Goal: Information Seeking & Learning: Learn about a topic

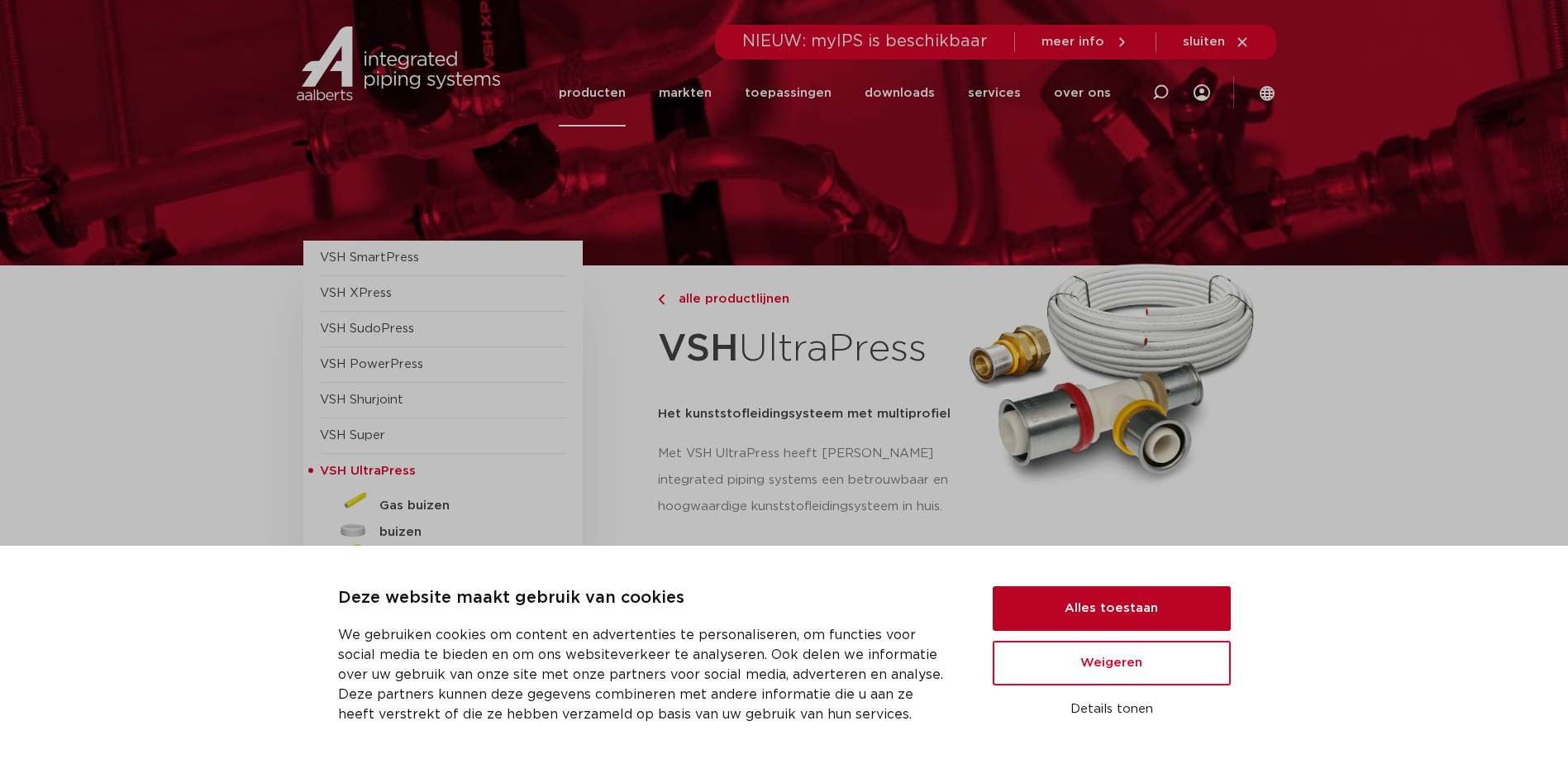
click at [1169, 589] on button "Alles toestaan" at bounding box center [1112, 608] width 238 height 44
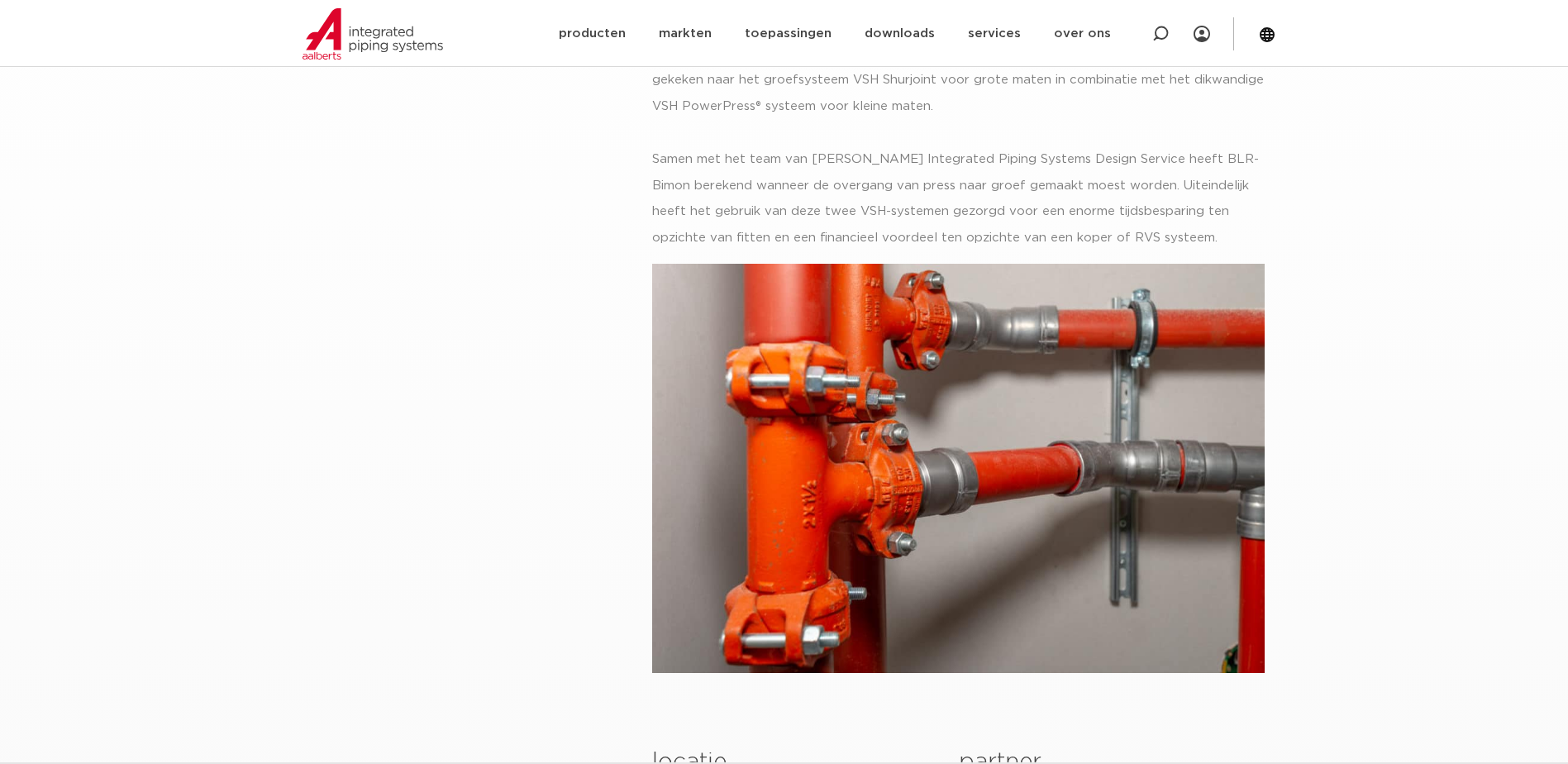
scroll to position [496, 0]
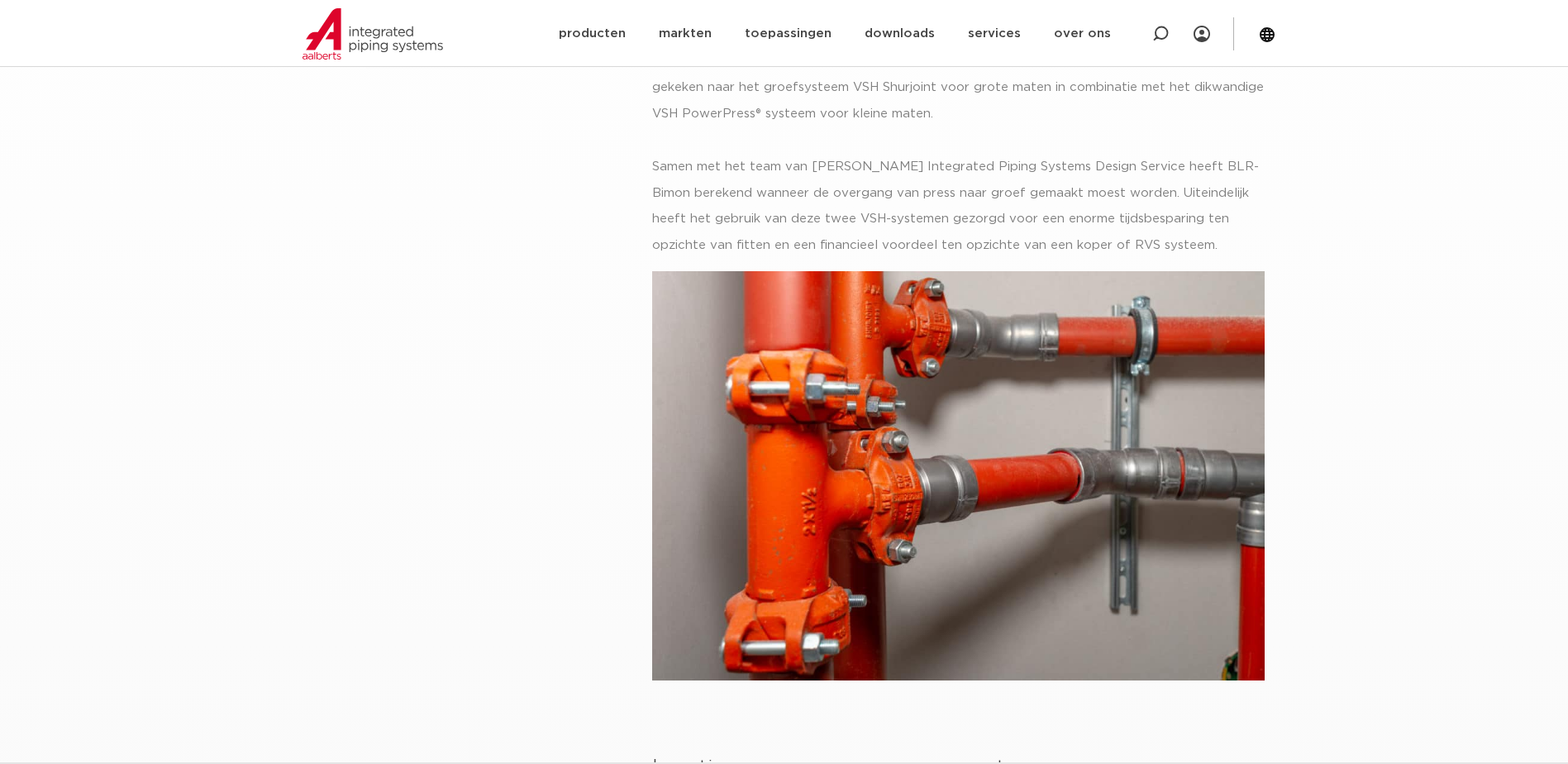
click at [798, 349] on img at bounding box center [958, 475] width 612 height 409
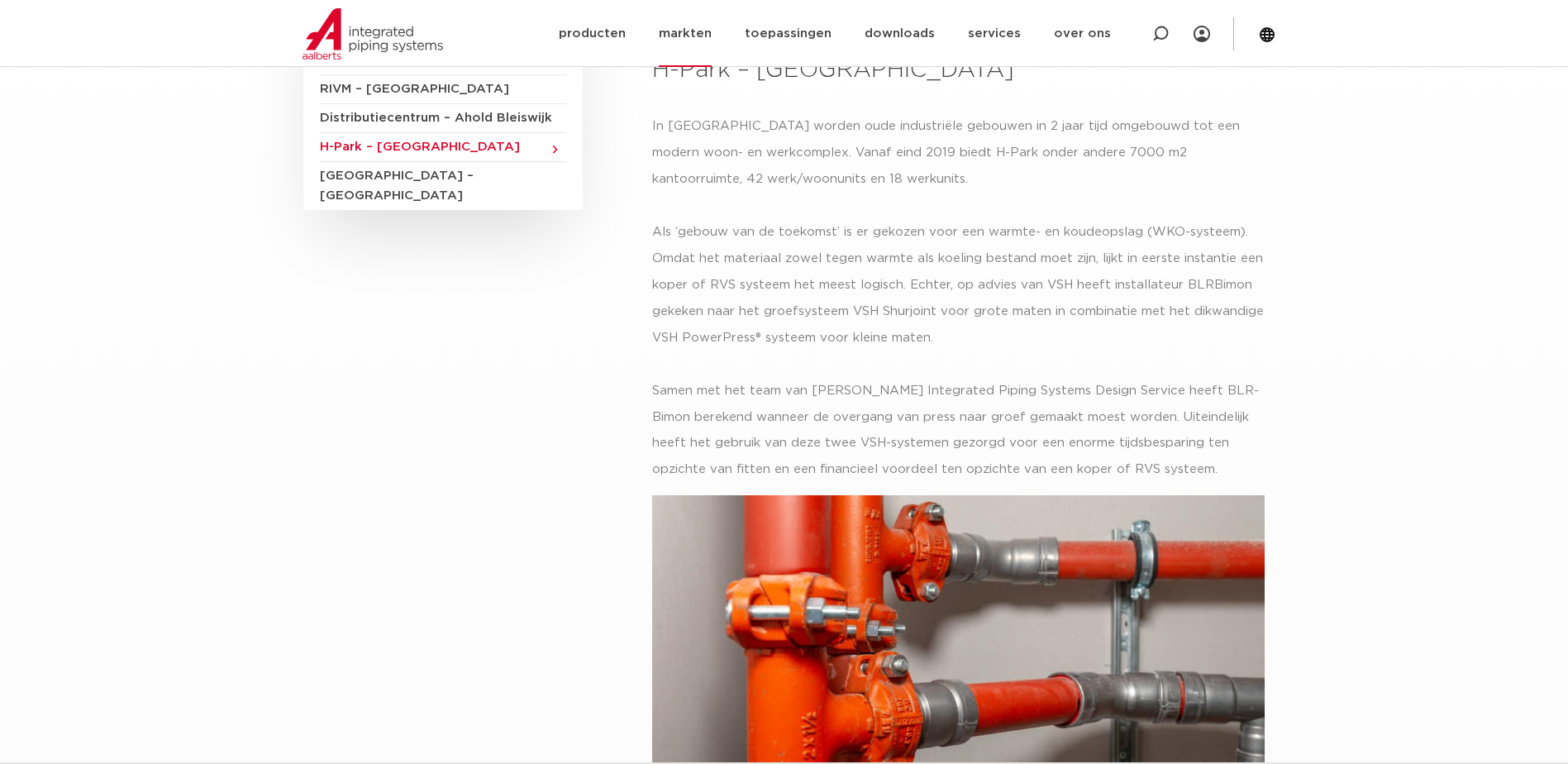
scroll to position [0, 0]
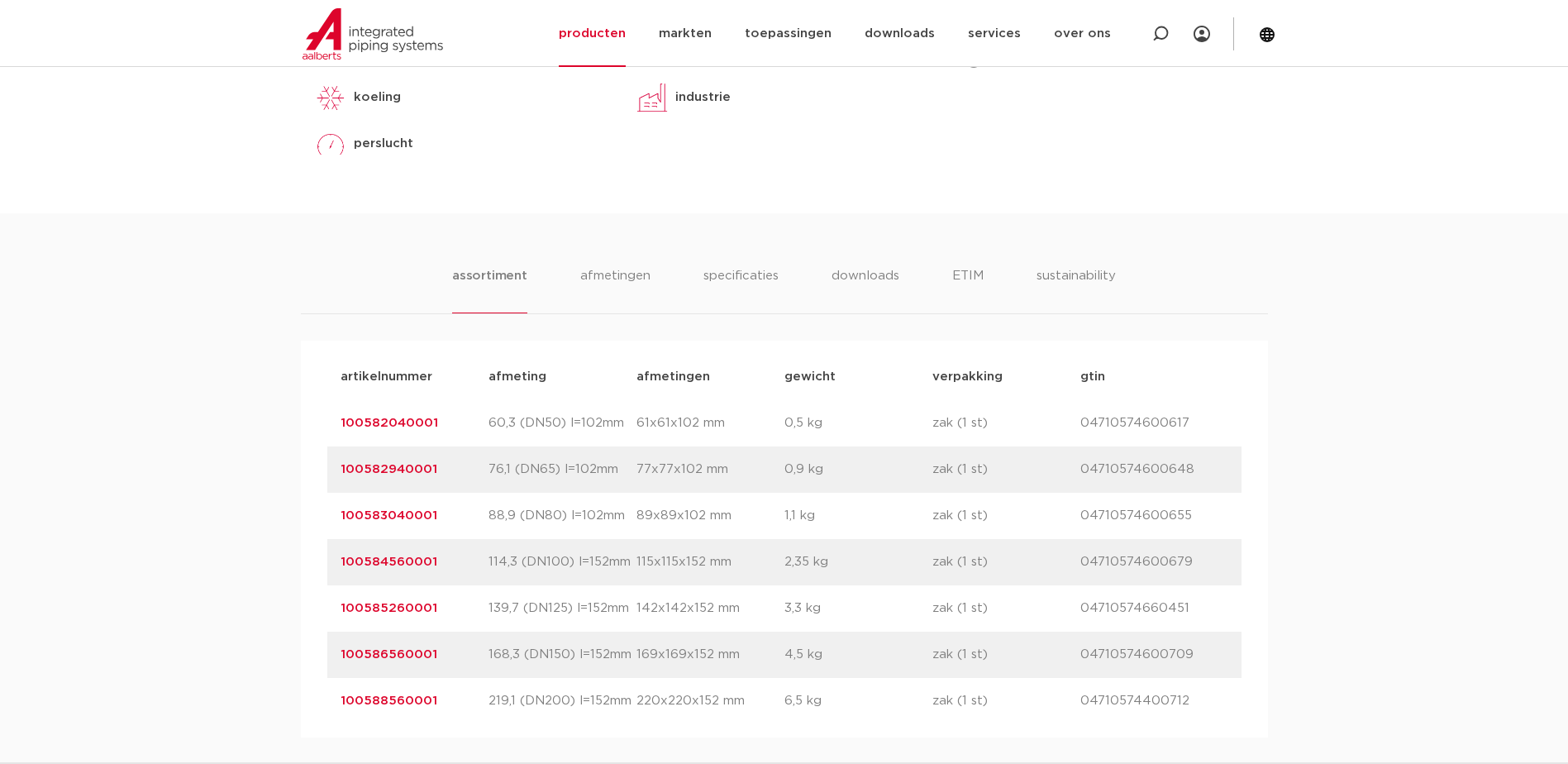
scroll to position [830, 0]
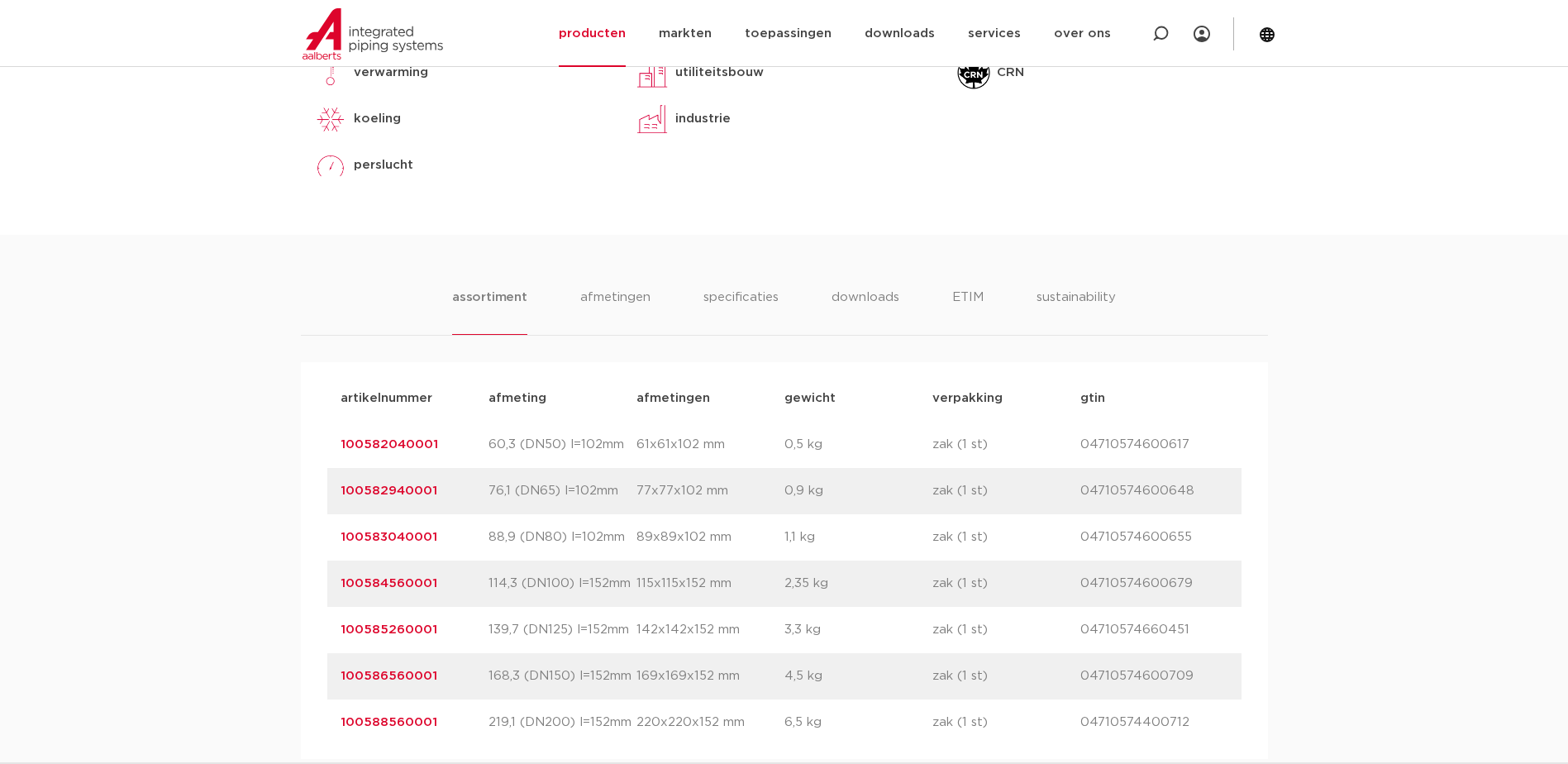
click at [384, 531] on link "100583040001" at bounding box center [388, 537] width 96 height 12
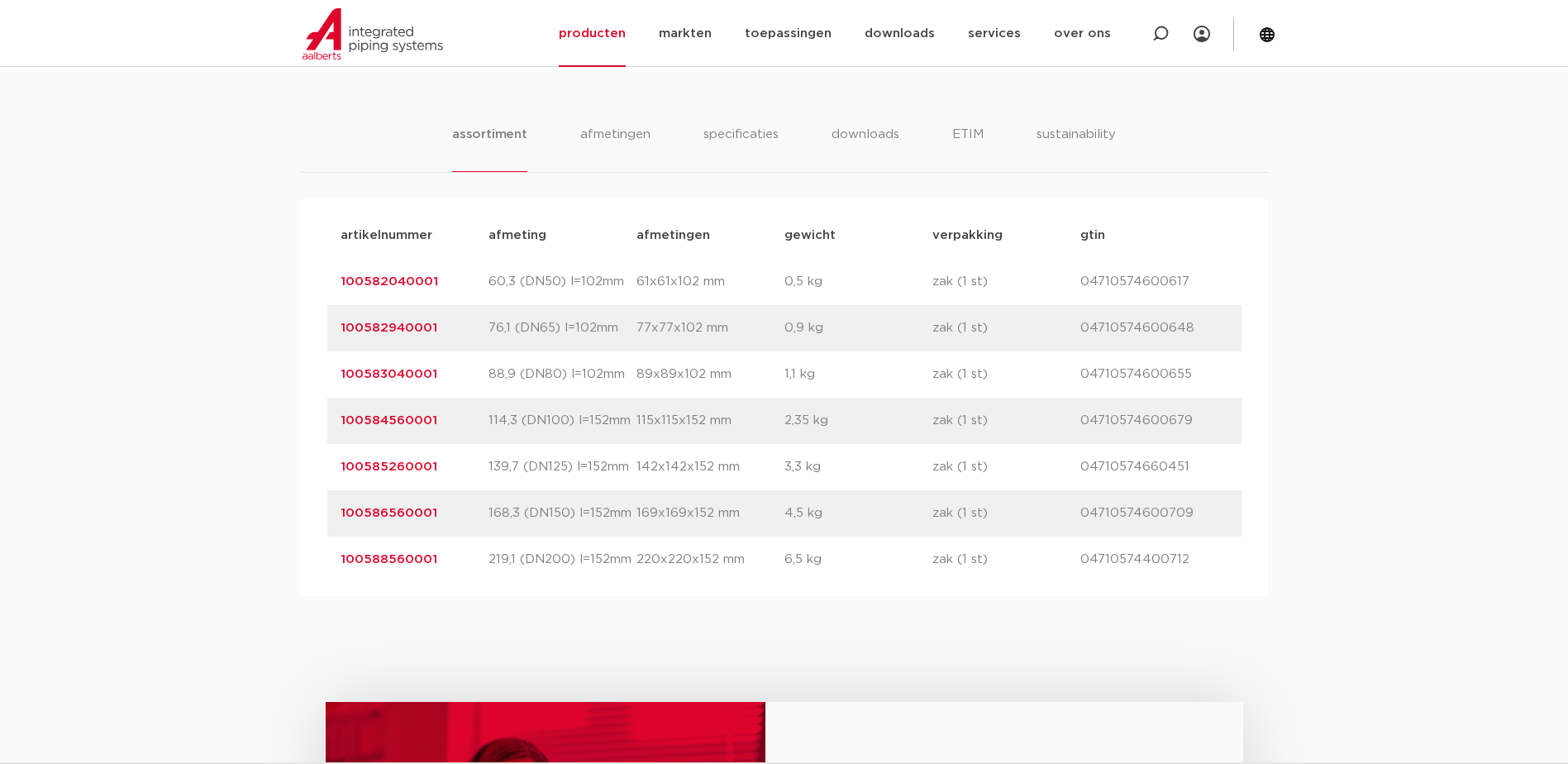
click at [398, 461] on link "100585260001" at bounding box center [388, 467] width 96 height 12
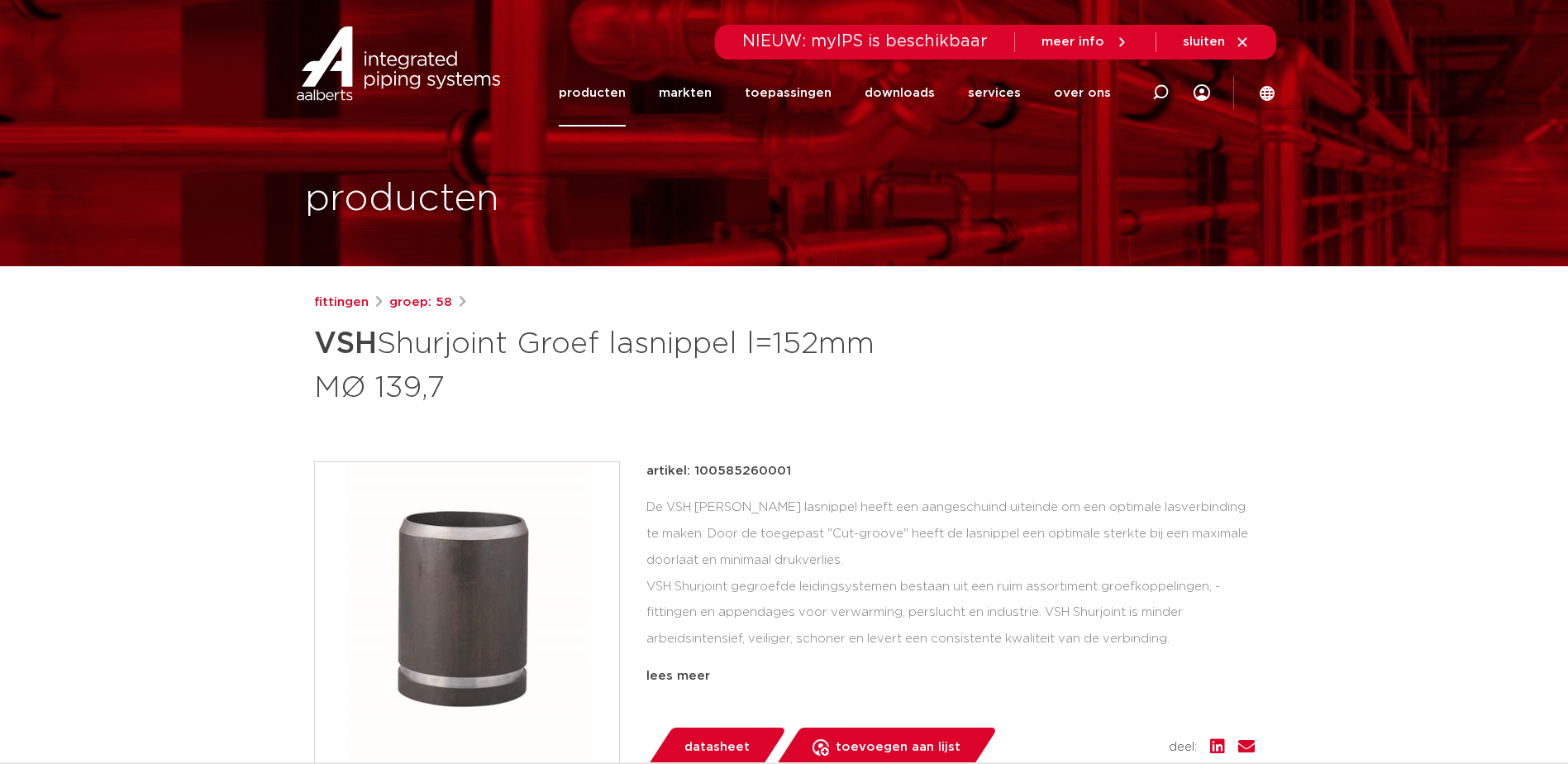
click at [741, 544] on div "De VSH [PERSON_NAME] lasnippel heeft een aangeschuind uiteinde om een optimale …" at bounding box center [950, 577] width 608 height 165
click at [708, 531] on div "De VSH [PERSON_NAME] lasnippel heeft een aangeschuind uiteinde om een optimale …" at bounding box center [950, 577] width 608 height 165
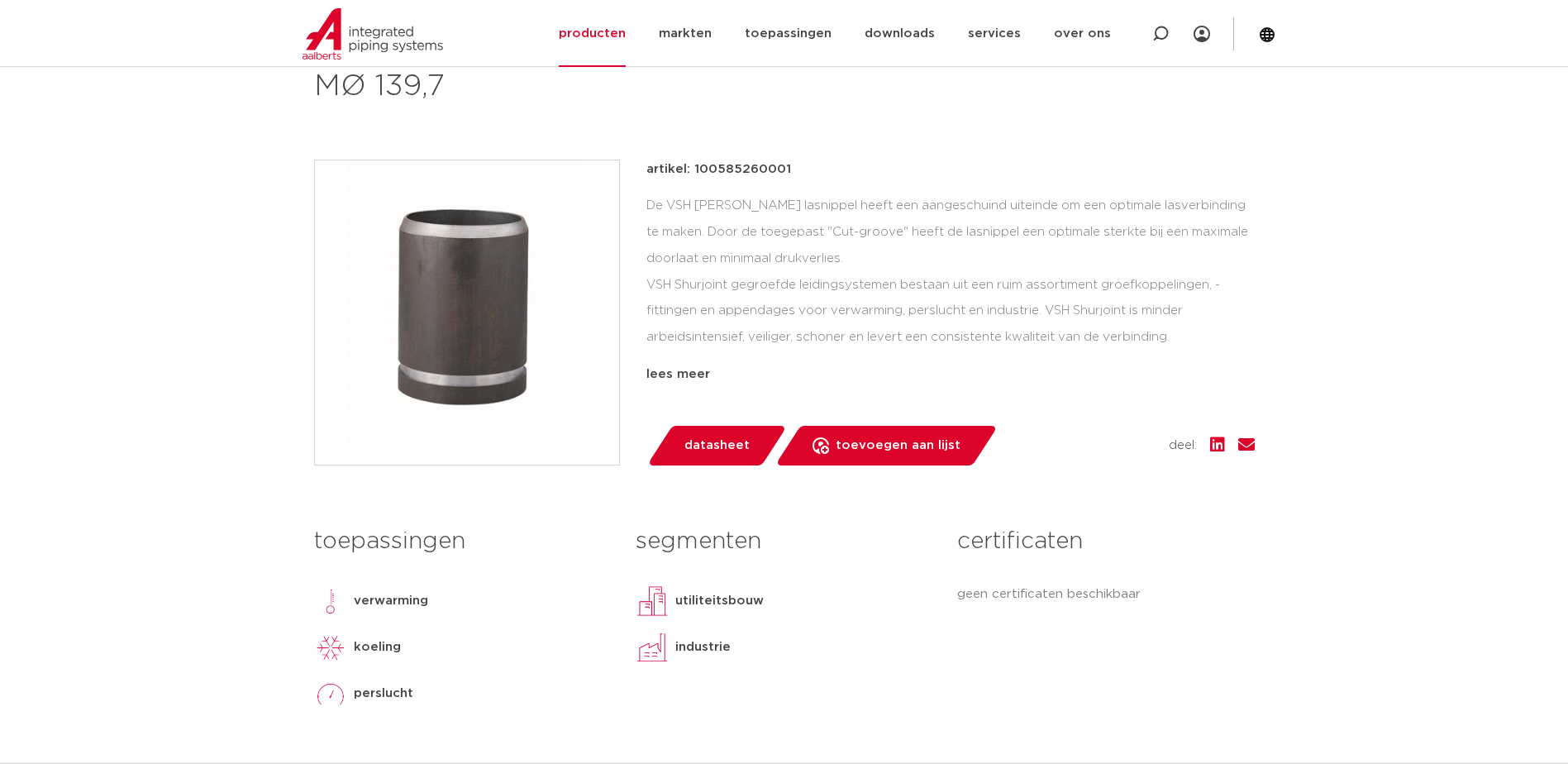
scroll to position [331, 0]
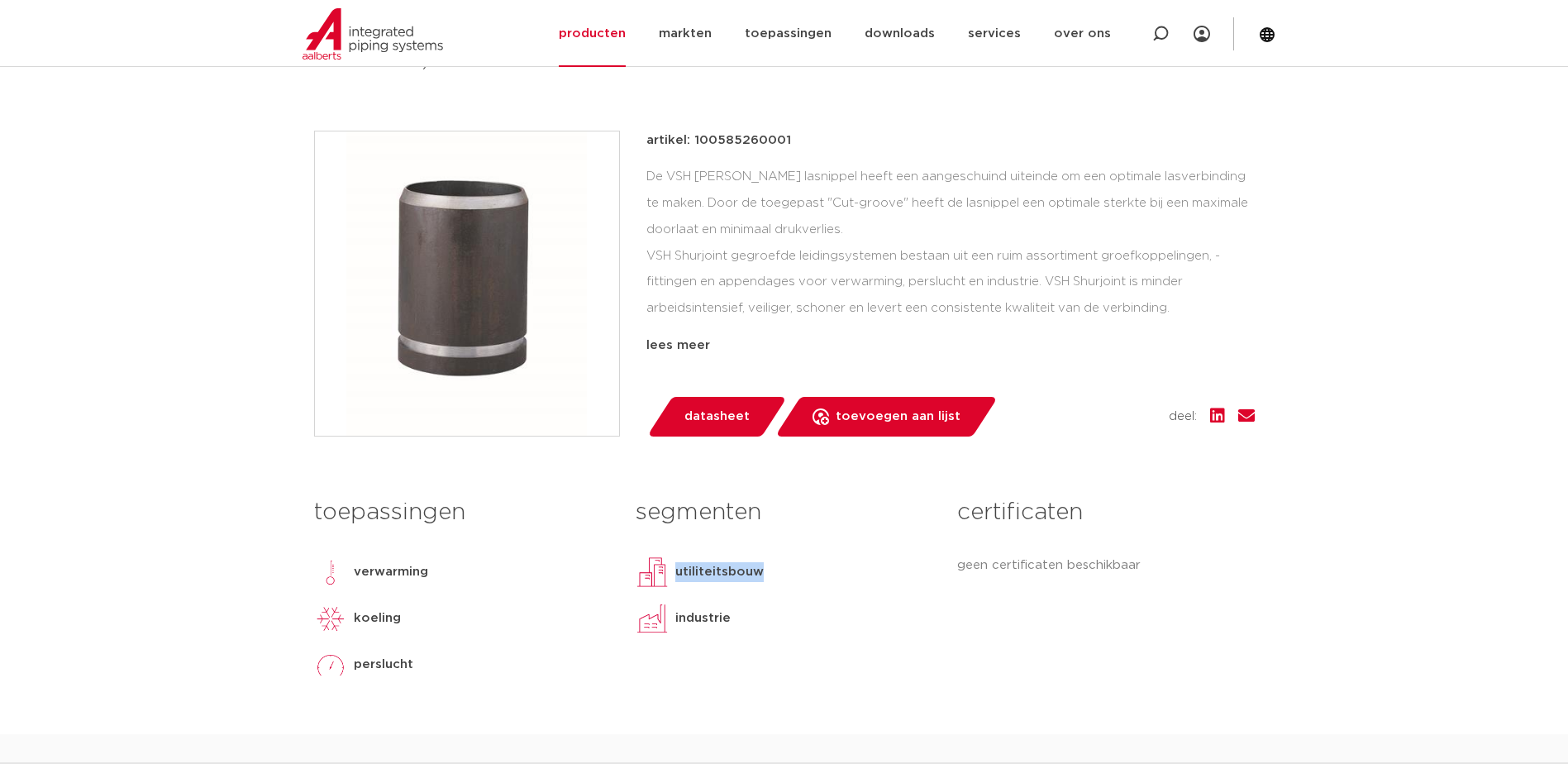
drag, startPoint x: 761, startPoint y: 573, endPoint x: 678, endPoint y: 567, distance: 83.2
click at [678, 567] on div "utiliteitsbouw" at bounding box center [784, 572] width 297 height 33
drag, startPoint x: 678, startPoint y: 567, endPoint x: 769, endPoint y: 607, distance: 99.4
click at [769, 607] on div "industrie" at bounding box center [784, 619] width 297 height 33
drag, startPoint x: 744, startPoint y: 622, endPoint x: 676, endPoint y: 561, distance: 91.4
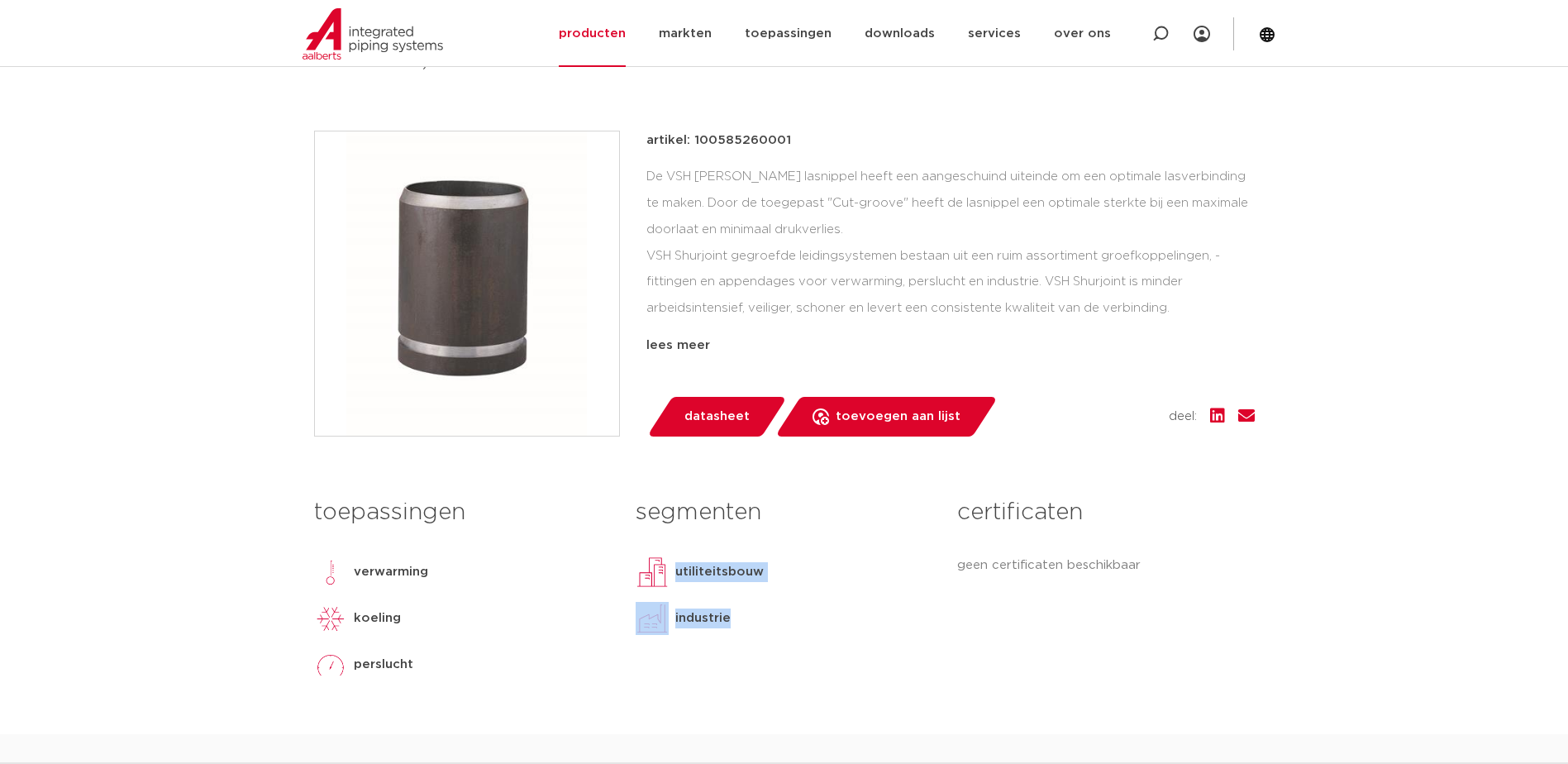
click at [676, 561] on div "segmenten utiliteitsbouw industrie lees meer [PERSON_NAME]" at bounding box center [784, 592] width 321 height 205
drag, startPoint x: 676, startPoint y: 561, endPoint x: 791, endPoint y: 609, distance: 124.6
click at [791, 609] on div "industrie" at bounding box center [784, 619] width 297 height 33
drag, startPoint x: 767, startPoint y: 574, endPoint x: 672, endPoint y: 568, distance: 95.2
click at [672, 568] on div "utiliteitsbouw" at bounding box center [784, 572] width 297 height 33
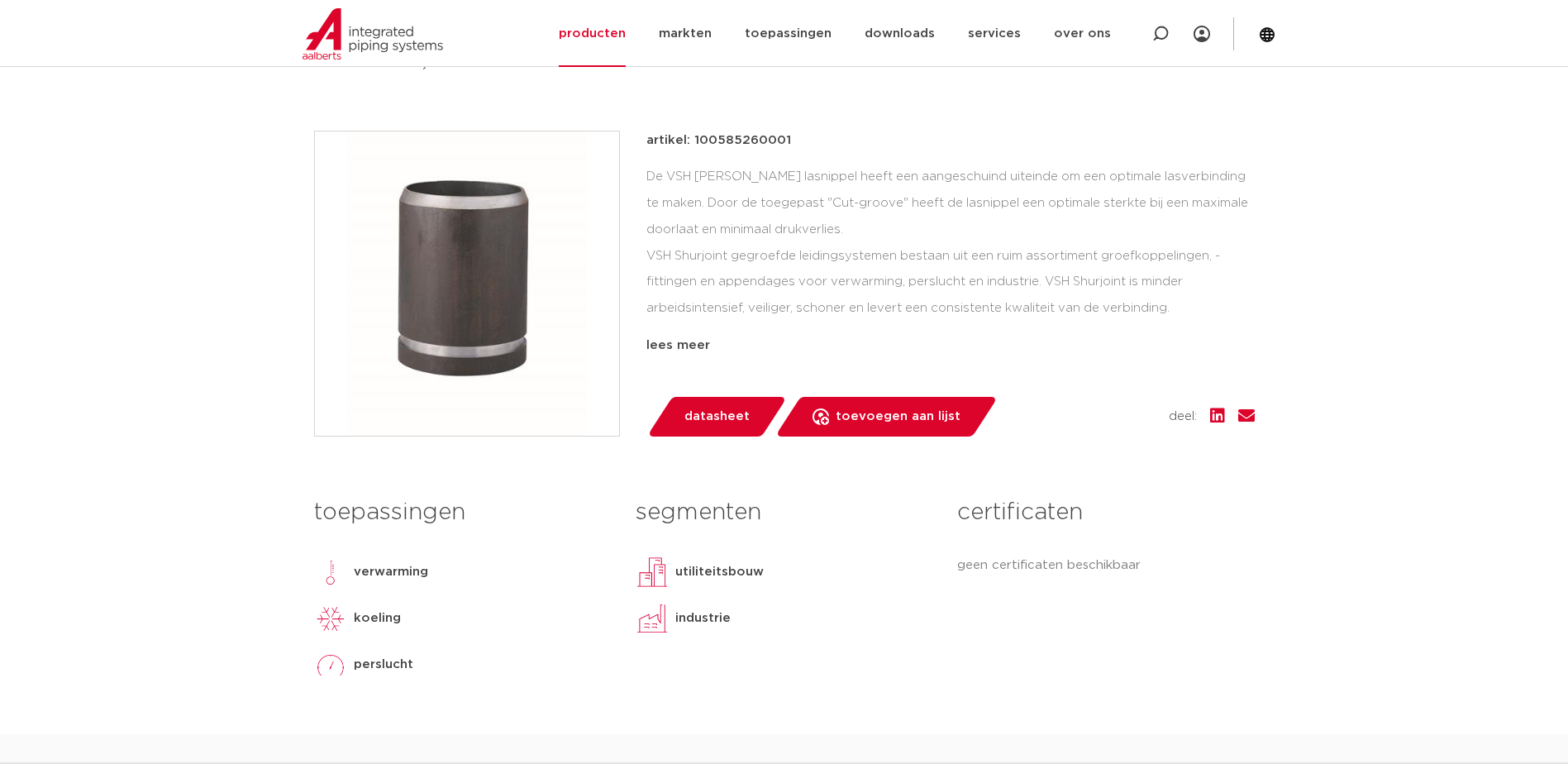
click at [835, 593] on div "segmenten utiliteitsbouw industrie lees meer [PERSON_NAME]" at bounding box center [784, 592] width 321 height 205
drag, startPoint x: 738, startPoint y: 617, endPoint x: 677, endPoint y: 578, distance: 72.4
click at [677, 578] on div "segmenten utiliteitsbouw industrie lees meer [PERSON_NAME]" at bounding box center [784, 592] width 321 height 205
drag, startPoint x: 677, startPoint y: 578, endPoint x: 784, endPoint y: 630, distance: 119.0
click at [791, 630] on div "industrie" at bounding box center [784, 619] width 297 height 33
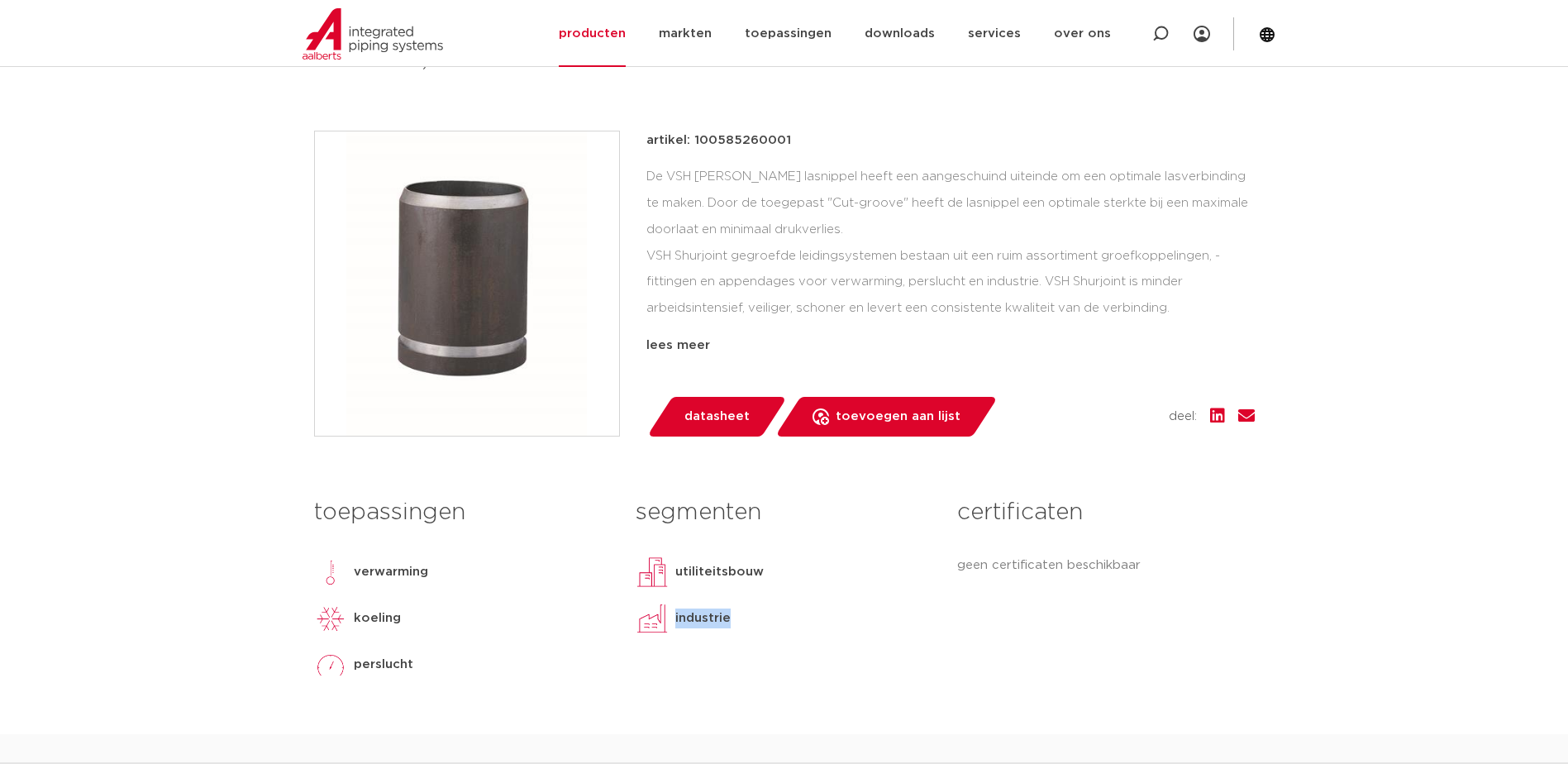
drag, startPoint x: 727, startPoint y: 619, endPoint x: 674, endPoint y: 610, distance: 53.8
click at [674, 610] on div "industrie" at bounding box center [784, 619] width 297 height 33
drag, startPoint x: 674, startPoint y: 610, endPoint x: 778, endPoint y: 601, distance: 104.4
click at [778, 601] on div "segmenten utiliteitsbouw industrie lees meer [PERSON_NAME]" at bounding box center [784, 592] width 321 height 205
drag, startPoint x: 773, startPoint y: 569, endPoint x: 678, endPoint y: 572, distance: 95.0
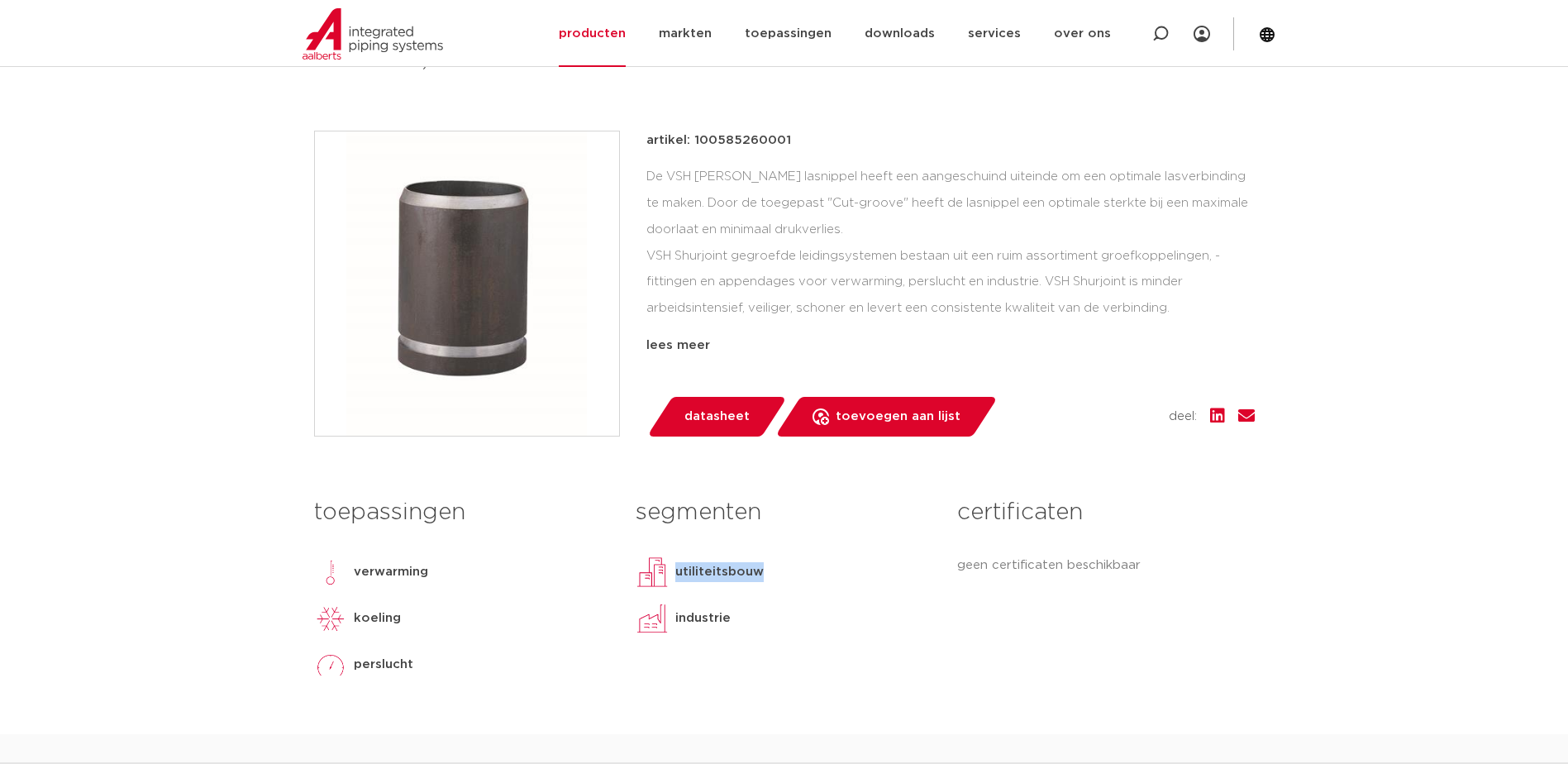
click at [678, 572] on div "utiliteitsbouw" at bounding box center [784, 572] width 297 height 33
drag, startPoint x: 678, startPoint y: 572, endPoint x: 775, endPoint y: 588, distance: 98.3
click at [775, 588] on div "utiliteitsbouw" at bounding box center [784, 572] width 297 height 33
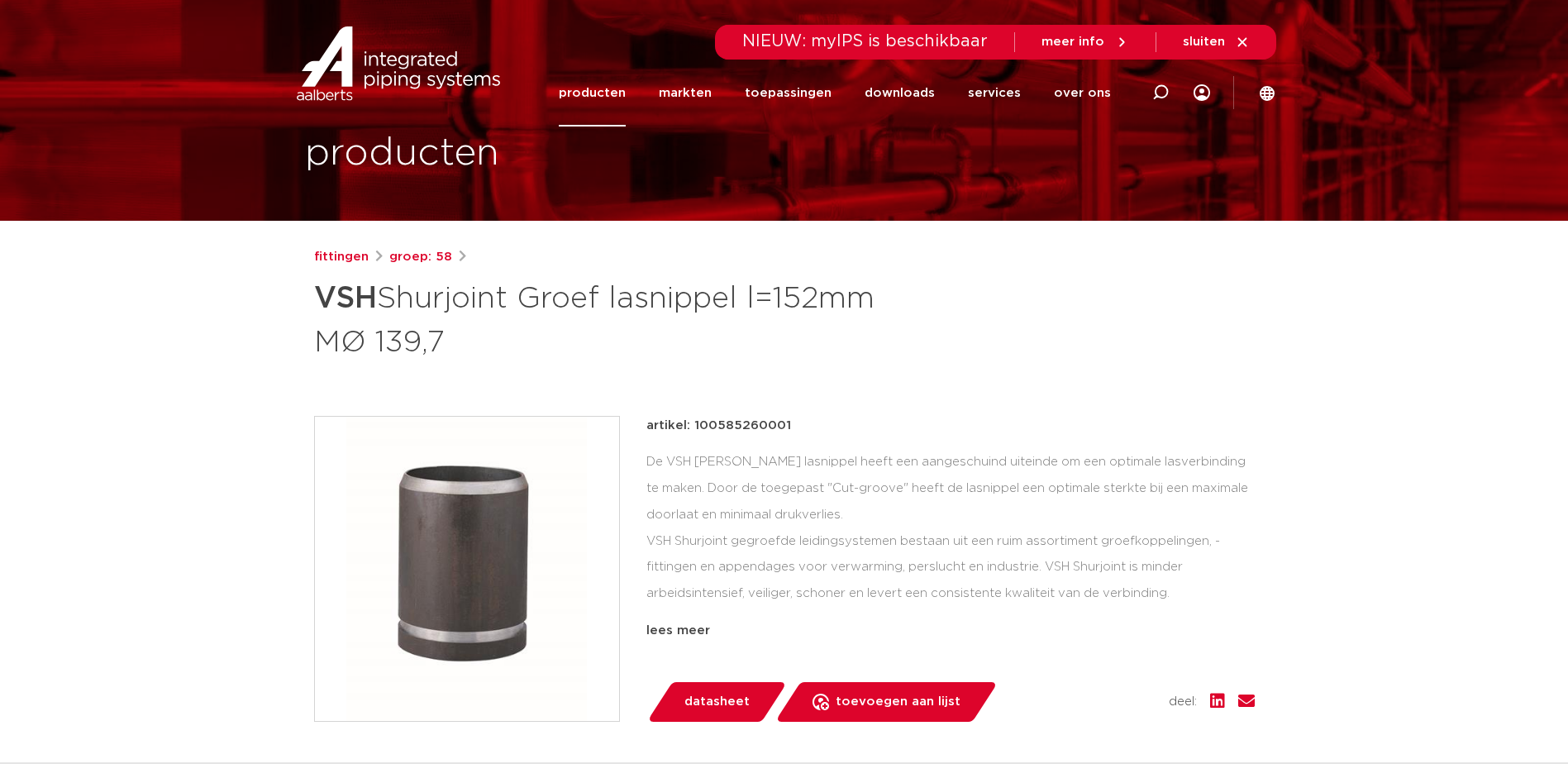
scroll to position [0, 0]
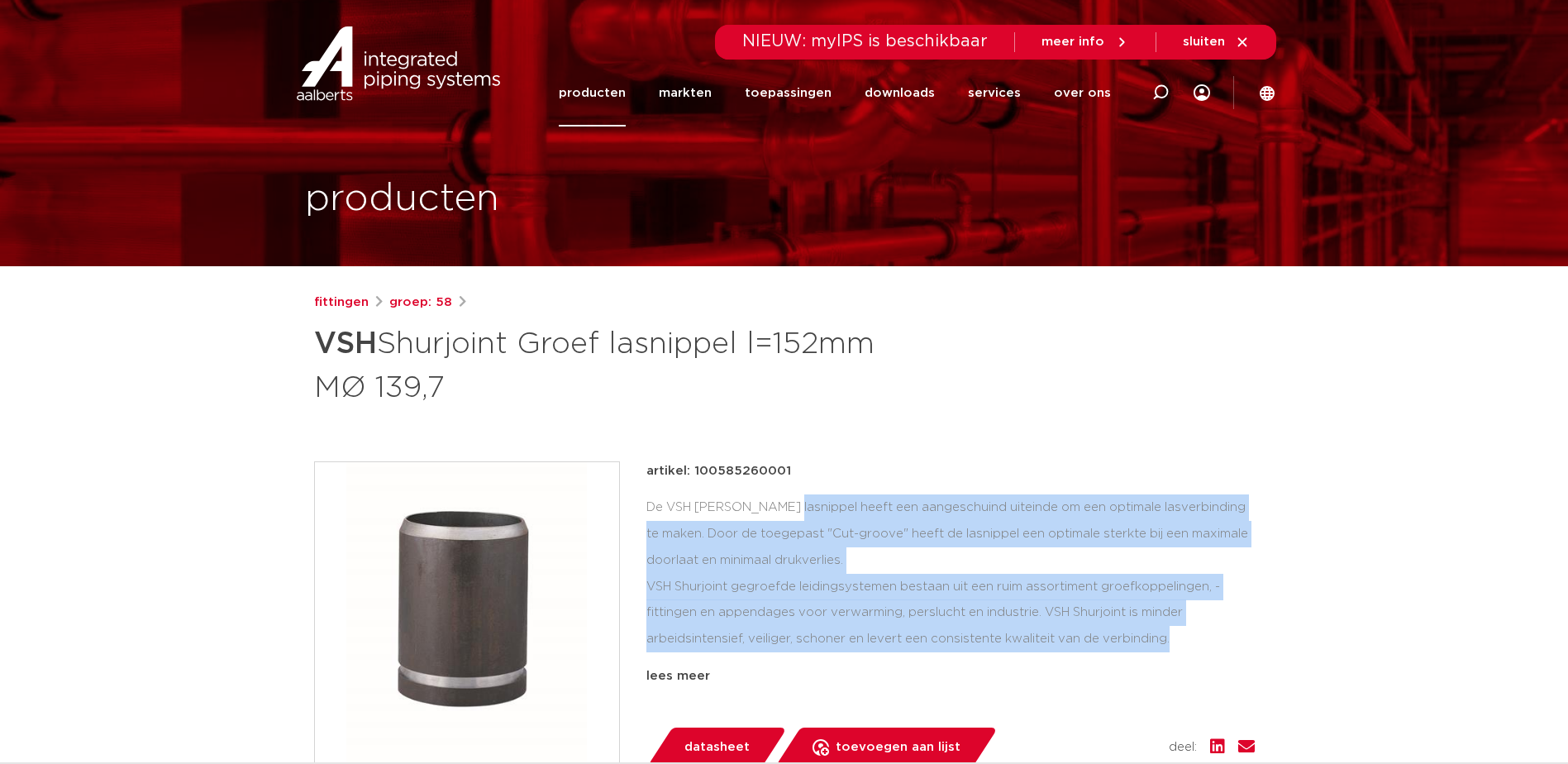
drag, startPoint x: 1178, startPoint y: 636, endPoint x: 644, endPoint y: 513, distance: 548.0
click at [644, 513] on div "artikel: 100585260001 De VSH Shurjoint lasnippel heeft een aangeschuind uiteind…" at bounding box center [784, 615] width 941 height 306
drag, startPoint x: 644, startPoint y: 513, endPoint x: 907, endPoint y: 579, distance: 271.2
click at [907, 579] on div "De VSH [PERSON_NAME] lasnippel heeft een aangeschuind uiteinde om een optimale …" at bounding box center [950, 577] width 608 height 165
drag, startPoint x: 1196, startPoint y: 632, endPoint x: 647, endPoint y: 509, distance: 562.6
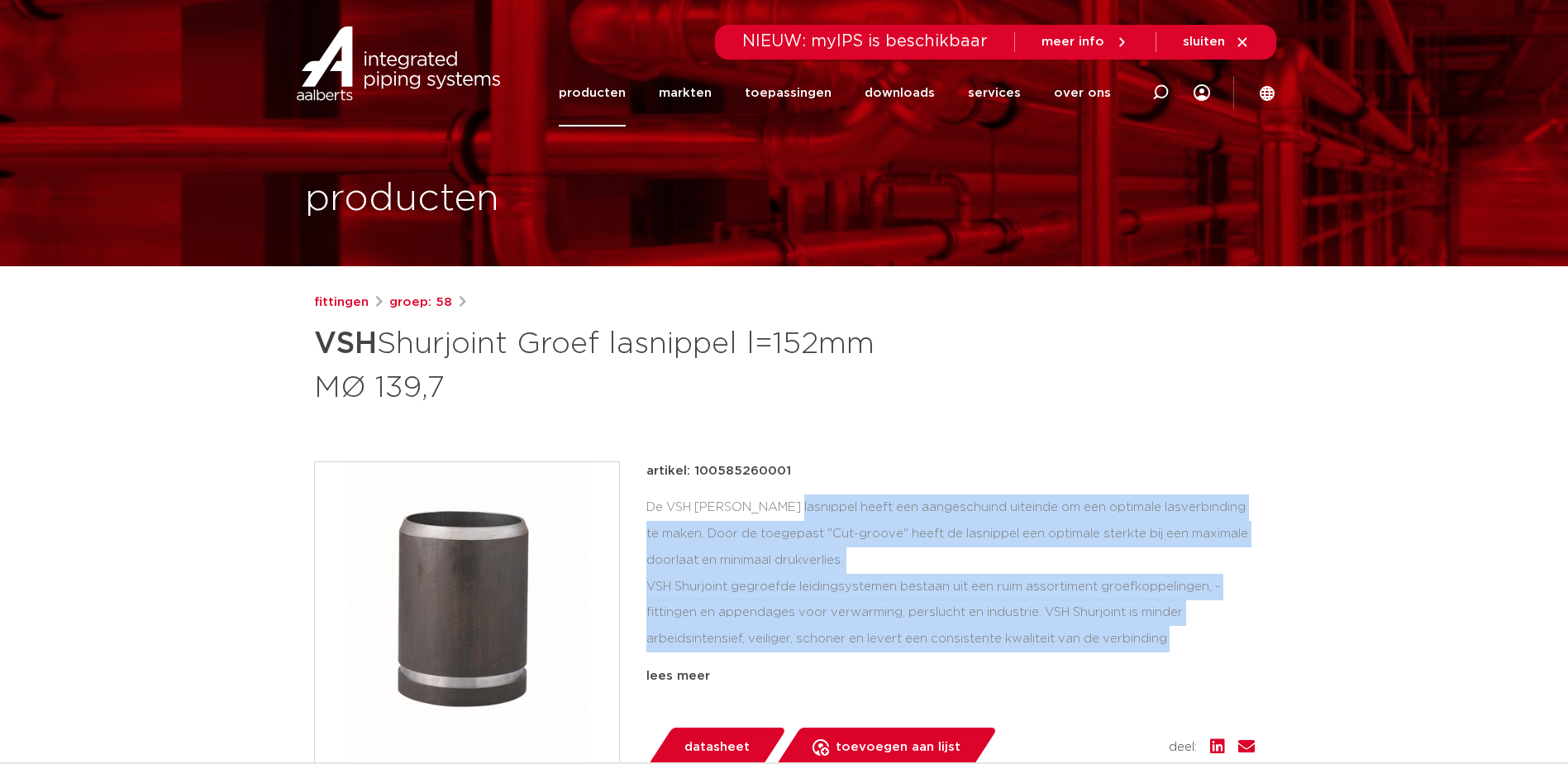
click at [647, 509] on div "De VSH [PERSON_NAME] lasnippel heeft een aangeschuind uiteinde om een optimale …" at bounding box center [950, 577] width 608 height 165
drag, startPoint x: 647, startPoint y: 509, endPoint x: 804, endPoint y: 525, distance: 157.8
click at [794, 523] on div "De VSH [PERSON_NAME] lasnippel heeft een aangeschuind uiteinde om een optimale …" at bounding box center [950, 577] width 608 height 165
click at [1232, 615] on div "De VSH [PERSON_NAME] lasnippel heeft een aangeschuind uiteinde om een optimale …" at bounding box center [950, 577] width 608 height 165
drag, startPoint x: 1183, startPoint y: 634, endPoint x: 647, endPoint y: 506, distance: 551.1
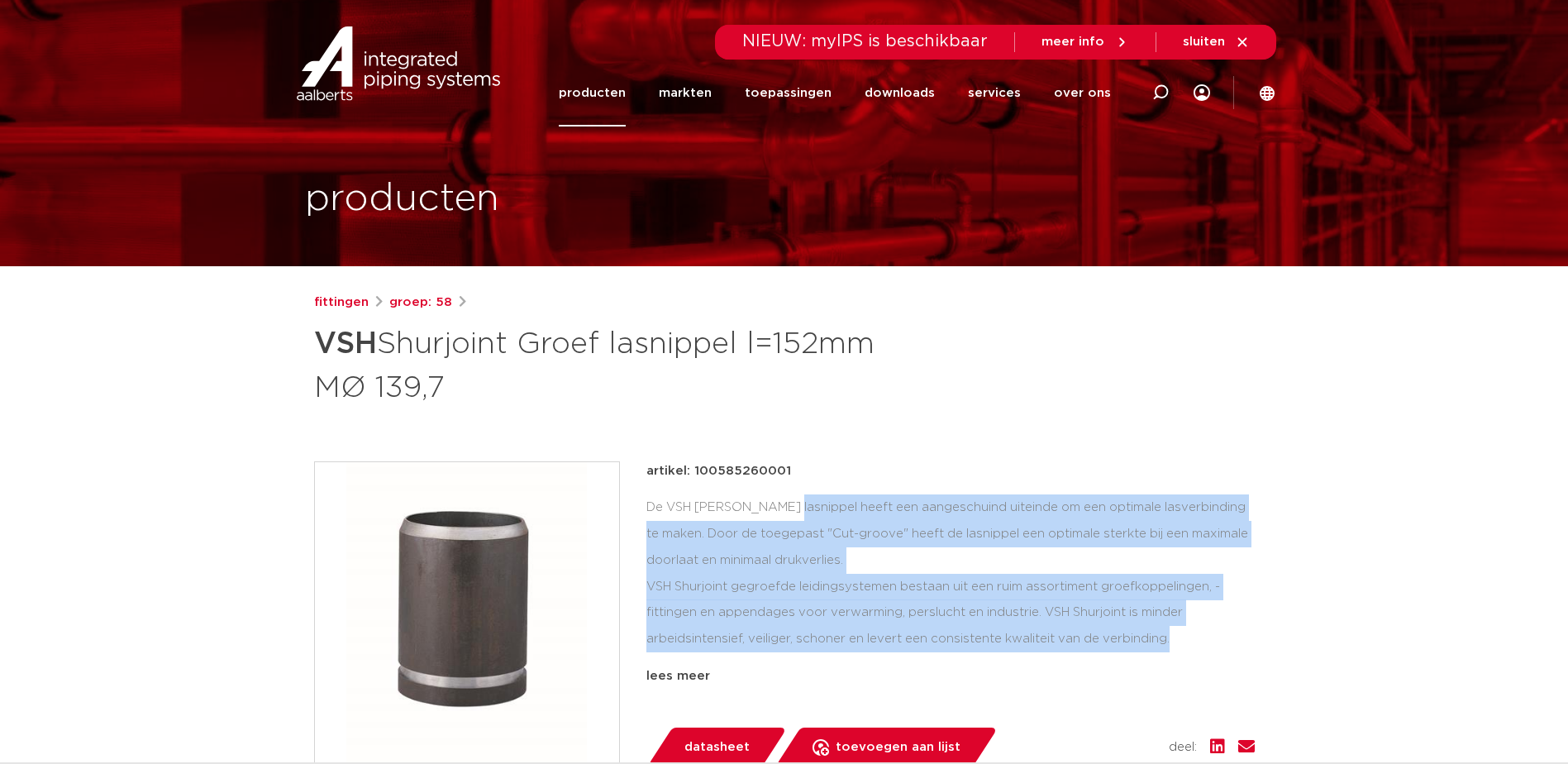
click at [647, 506] on div "De VSH [PERSON_NAME] lasnippel heeft een aangeschuind uiteinde om een optimale …" at bounding box center [950, 577] width 608 height 165
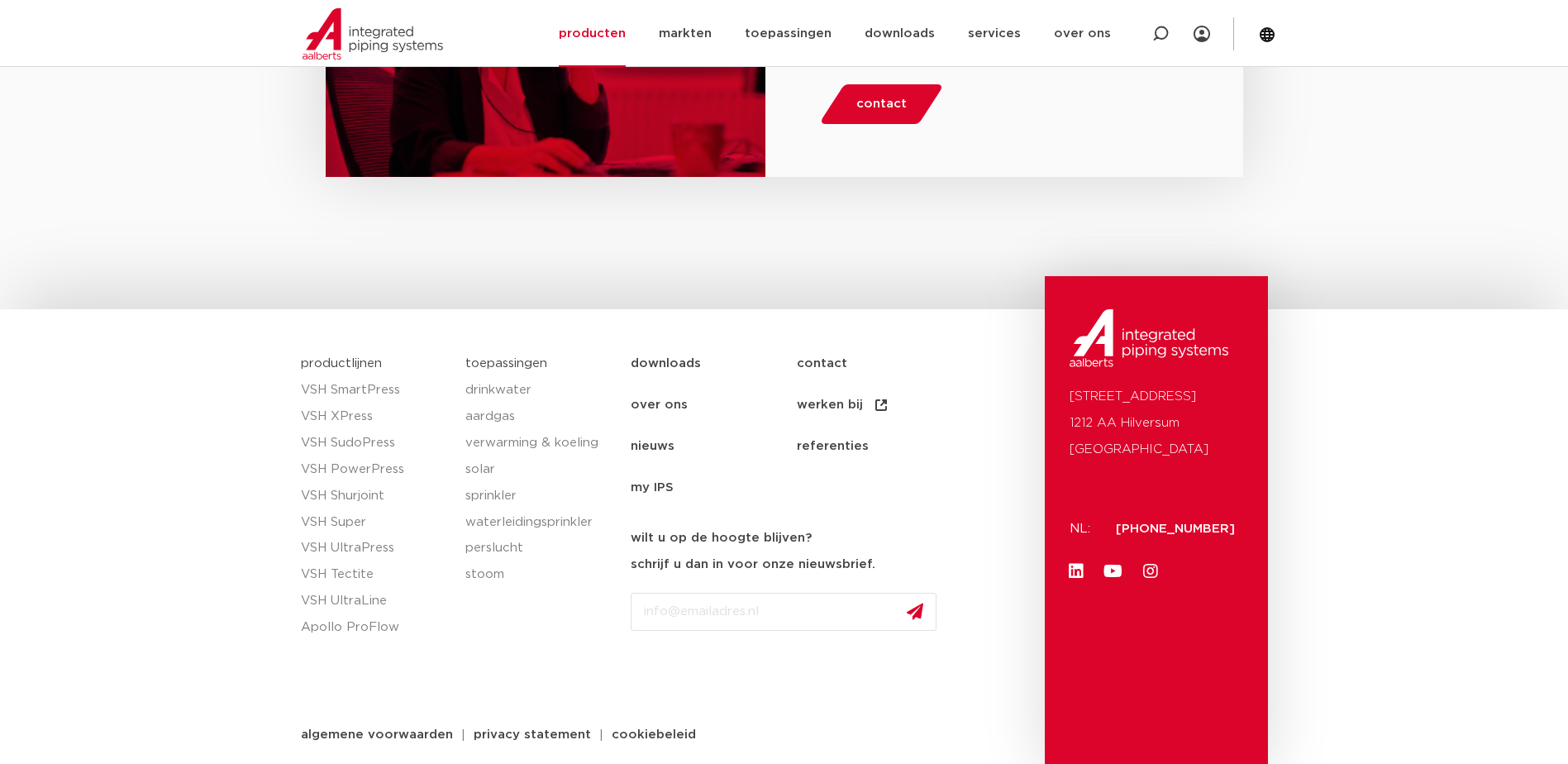
scroll to position [2359, 0]
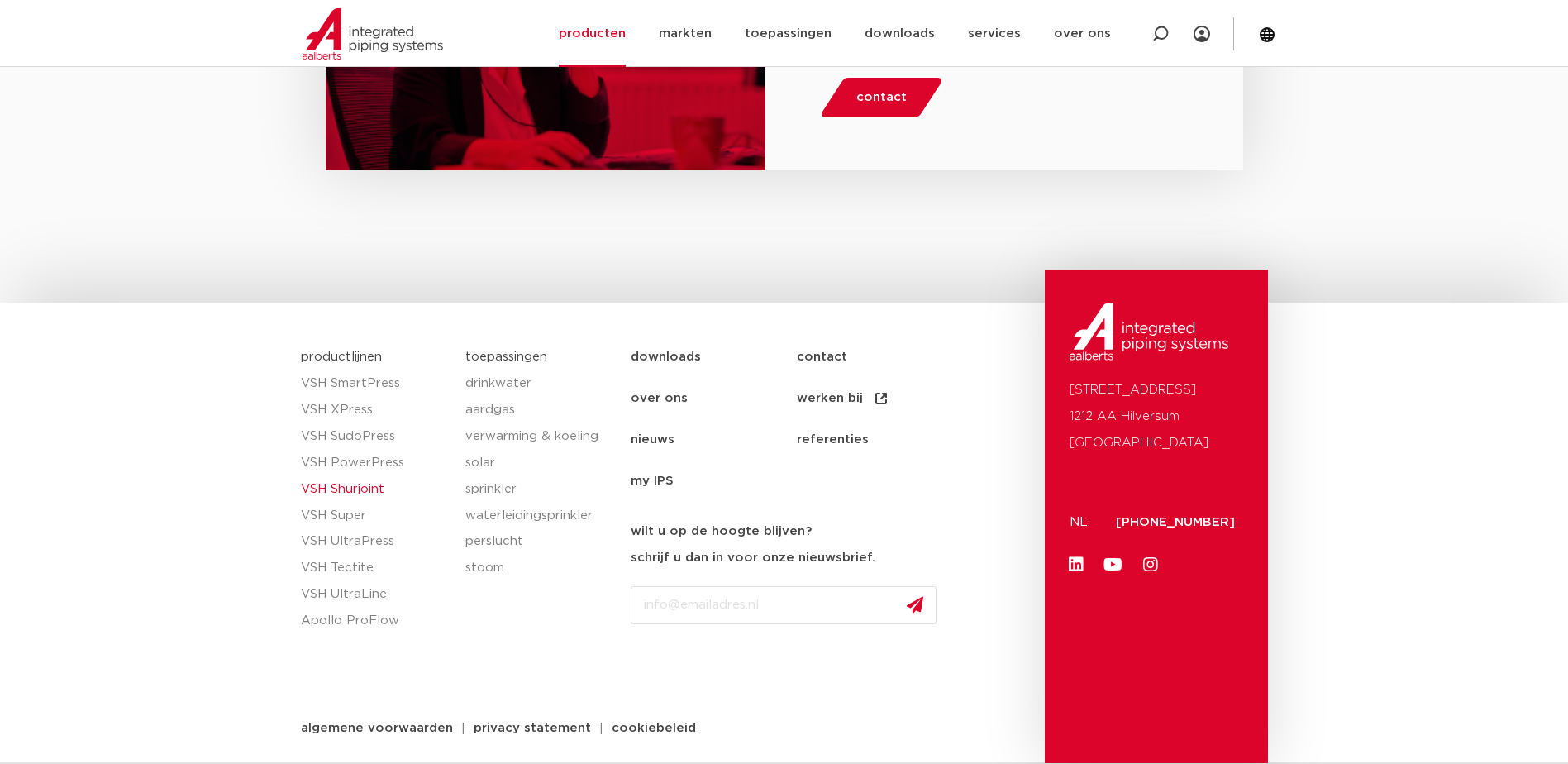
click at [361, 482] on link "VSH Shurjoint" at bounding box center [374, 489] width 149 height 26
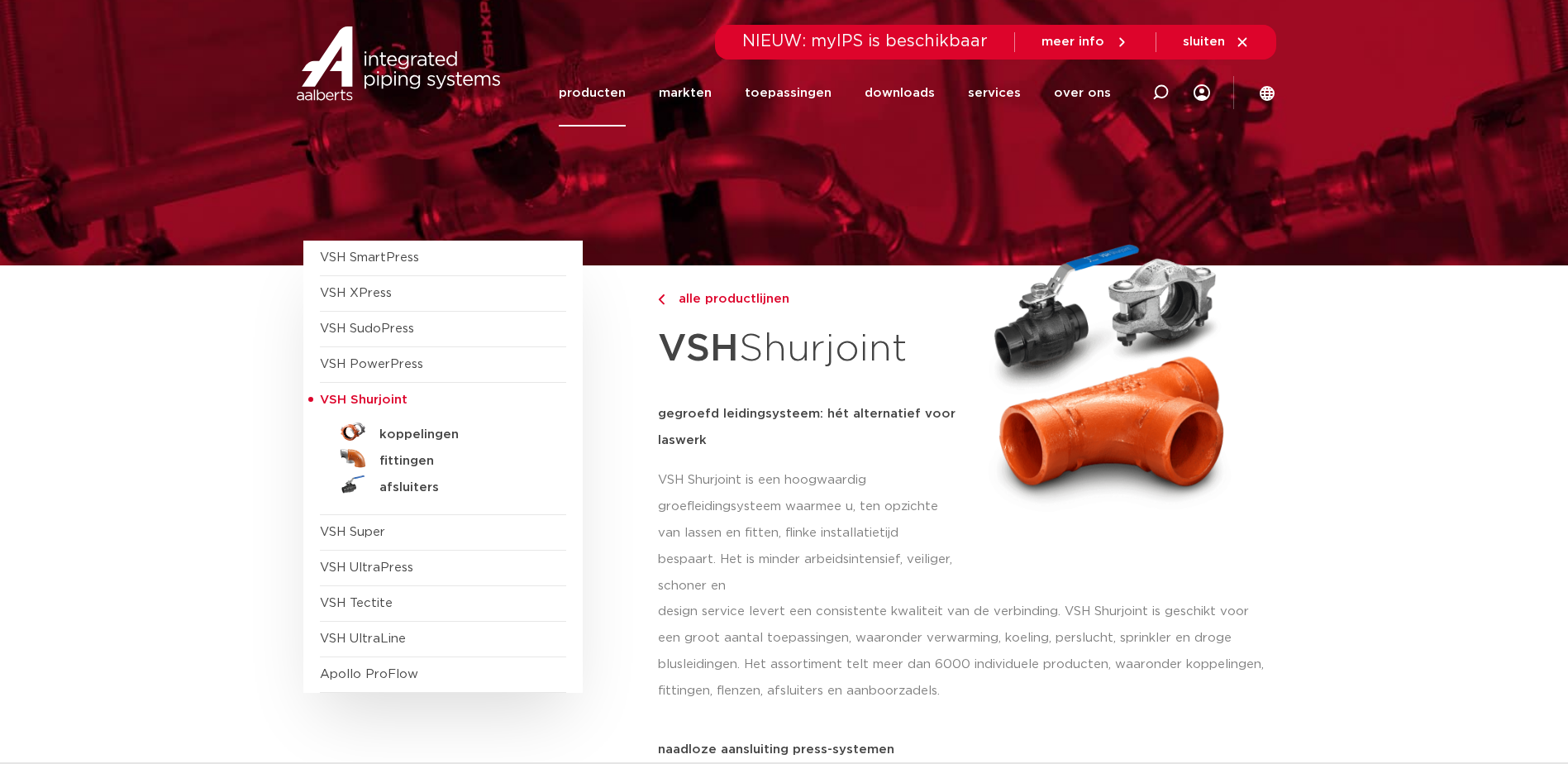
click at [392, 401] on span "VSH Shurjoint" at bounding box center [363, 400] width 88 height 12
click at [387, 399] on span "VSH Shurjoint" at bounding box center [363, 400] width 88 height 12
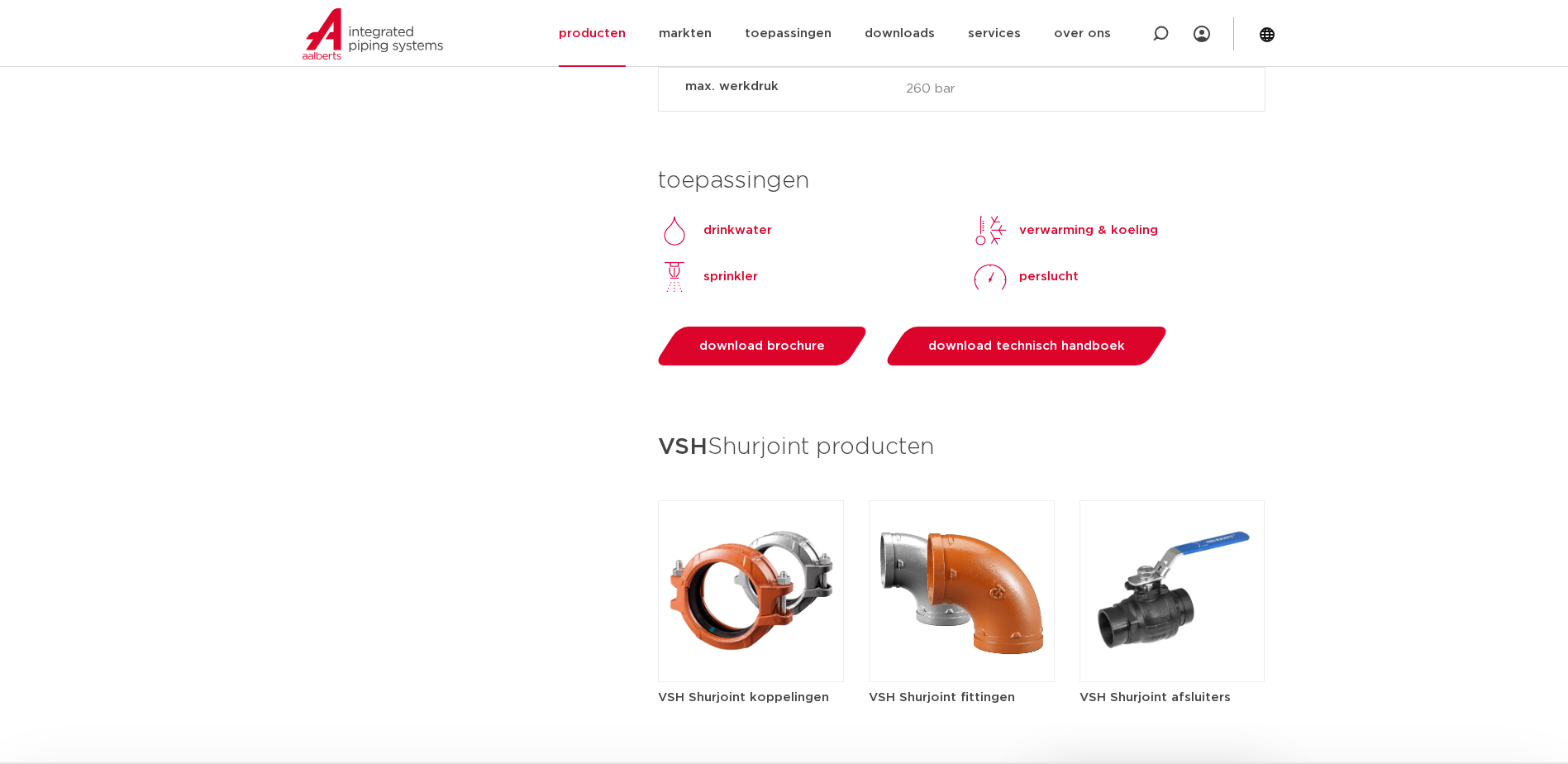
scroll to position [1654, 0]
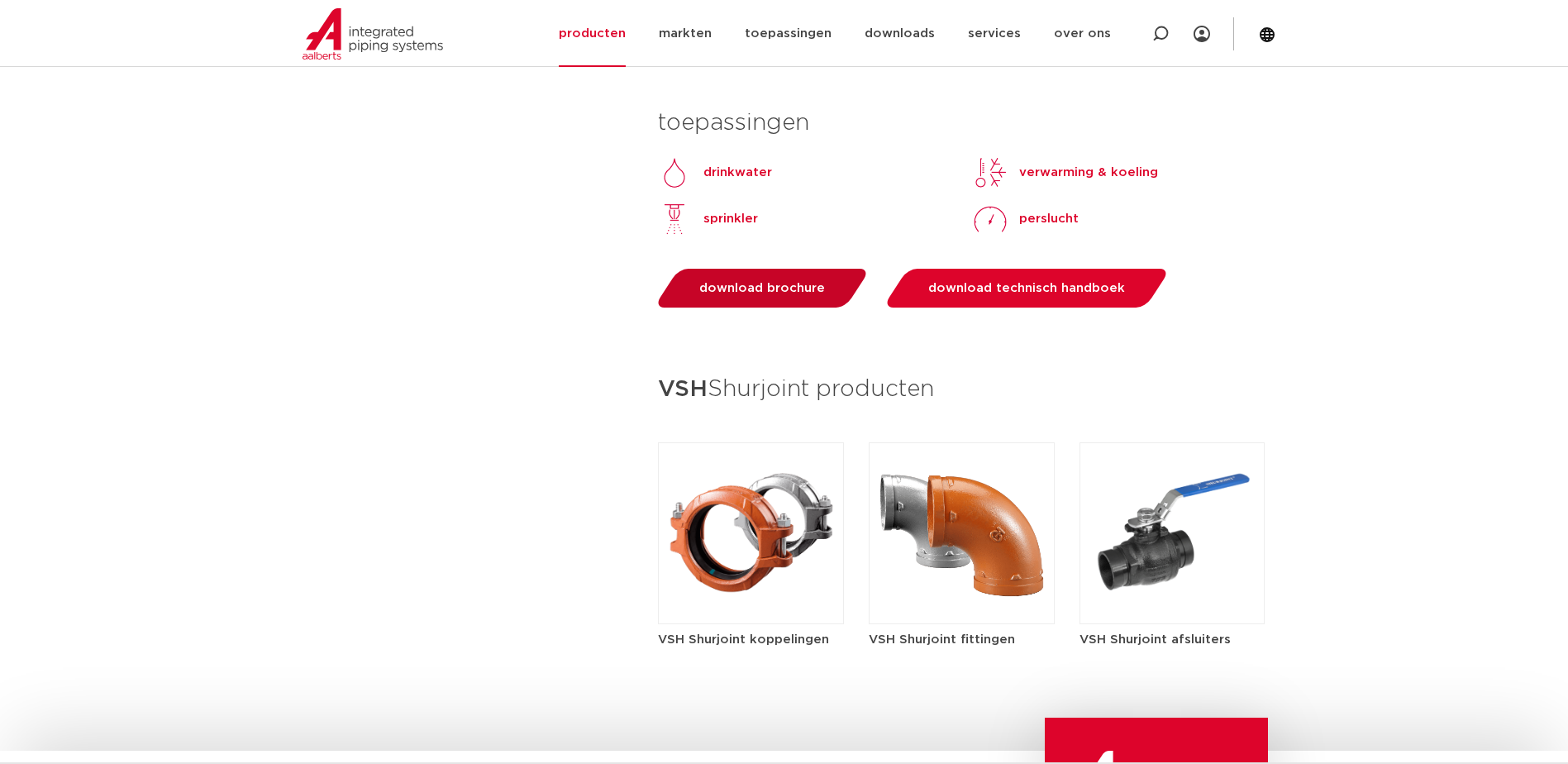
click at [760, 291] on span "download brochure" at bounding box center [762, 288] width 126 height 12
